Goal: Task Accomplishment & Management: Complete application form

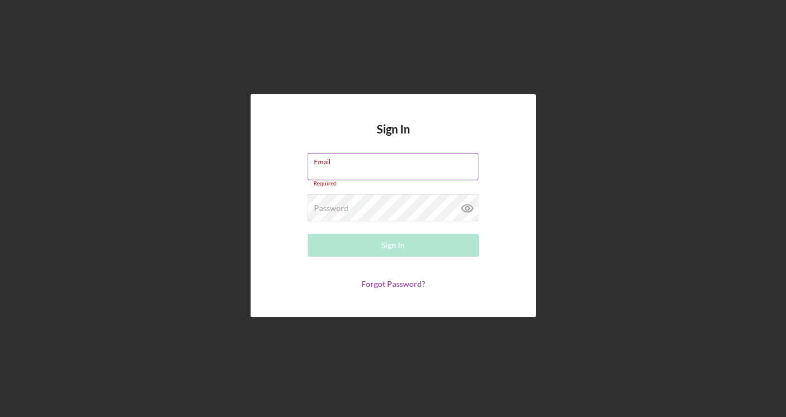
click at [407, 178] on input "Email" at bounding box center [393, 166] width 171 height 27
type input "[PERSON_NAME][EMAIL_ADDRESS][PERSON_NAME][DOMAIN_NAME]"
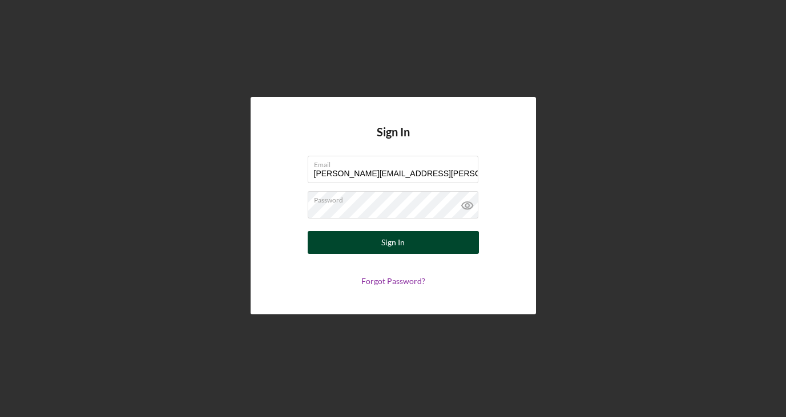
click at [400, 241] on div "Sign In" at bounding box center [392, 242] width 23 height 23
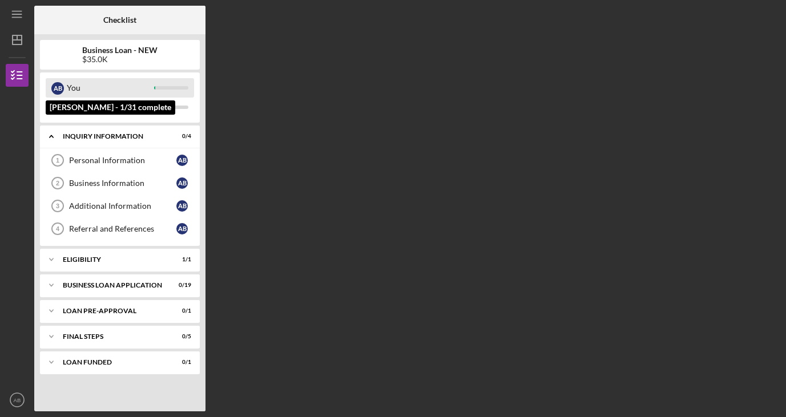
click at [142, 90] on div "You" at bounding box center [110, 87] width 87 height 19
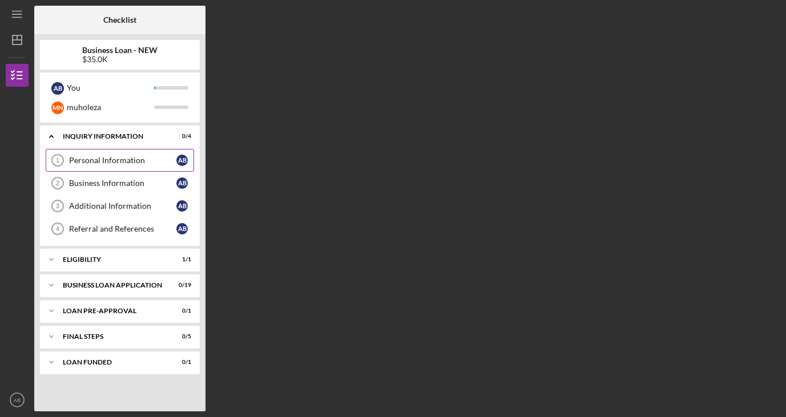
click at [152, 160] on div "Personal Information" at bounding box center [122, 160] width 107 height 9
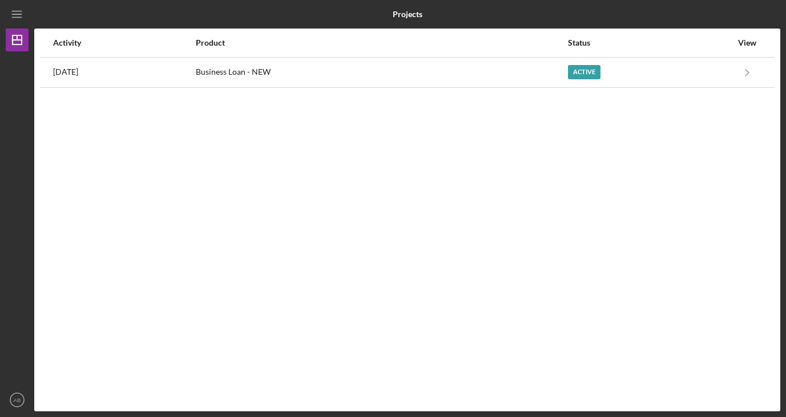
click at [272, 303] on div "Activity Product Status View [DATE] Business Loan - NEW Active Icon/Navigate Bu…" at bounding box center [407, 220] width 746 height 383
click at [389, 210] on div "Activity Product Status View [DATE] Business Loan - NEW Active Icon/Navigate Bu…" at bounding box center [407, 220] width 746 height 383
